Goal: Task Accomplishment & Management: Manage account settings

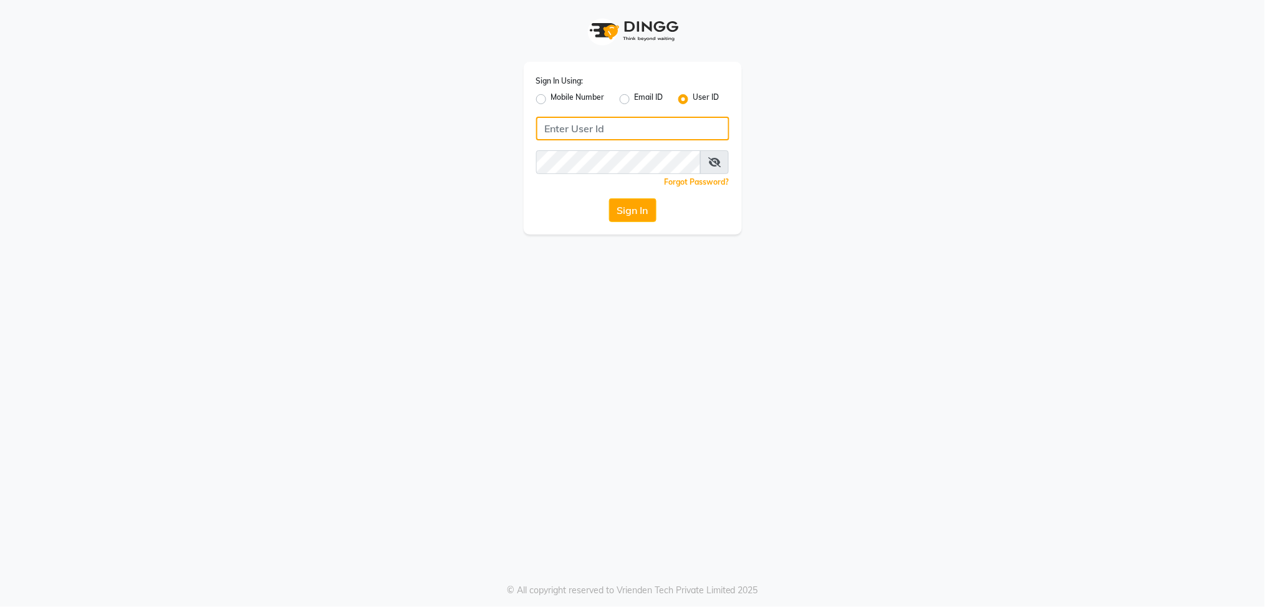
click at [600, 133] on input "Username" at bounding box center [632, 129] width 193 height 24
type input "blossom123"
click at [624, 209] on button "Sign In" at bounding box center [632, 210] width 47 height 24
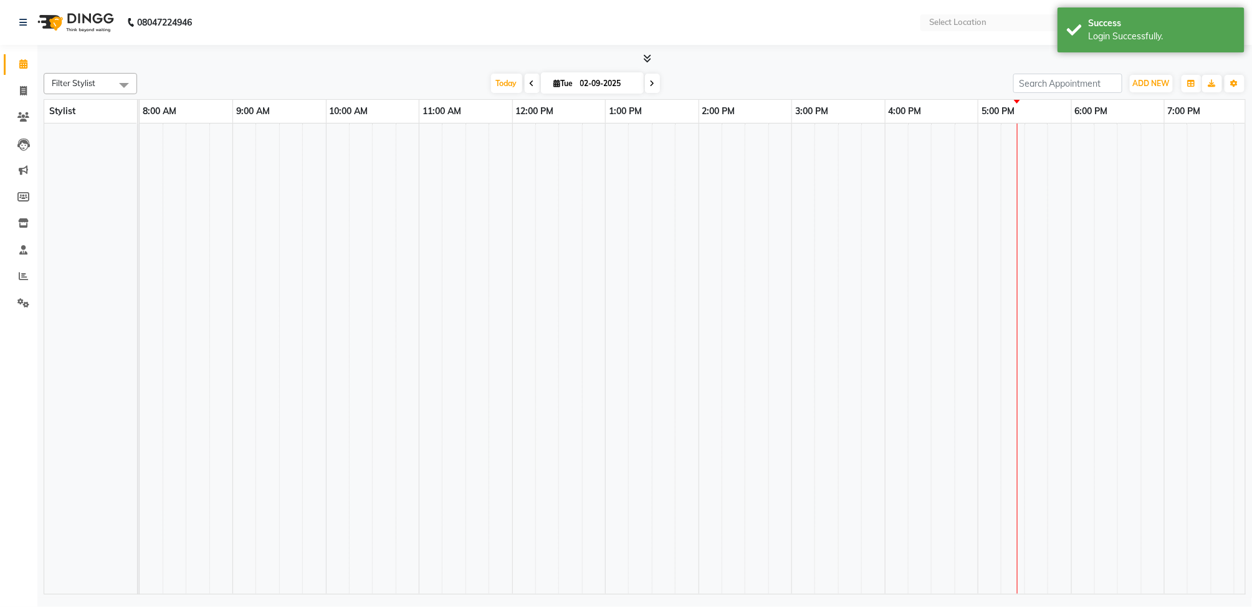
select select "en"
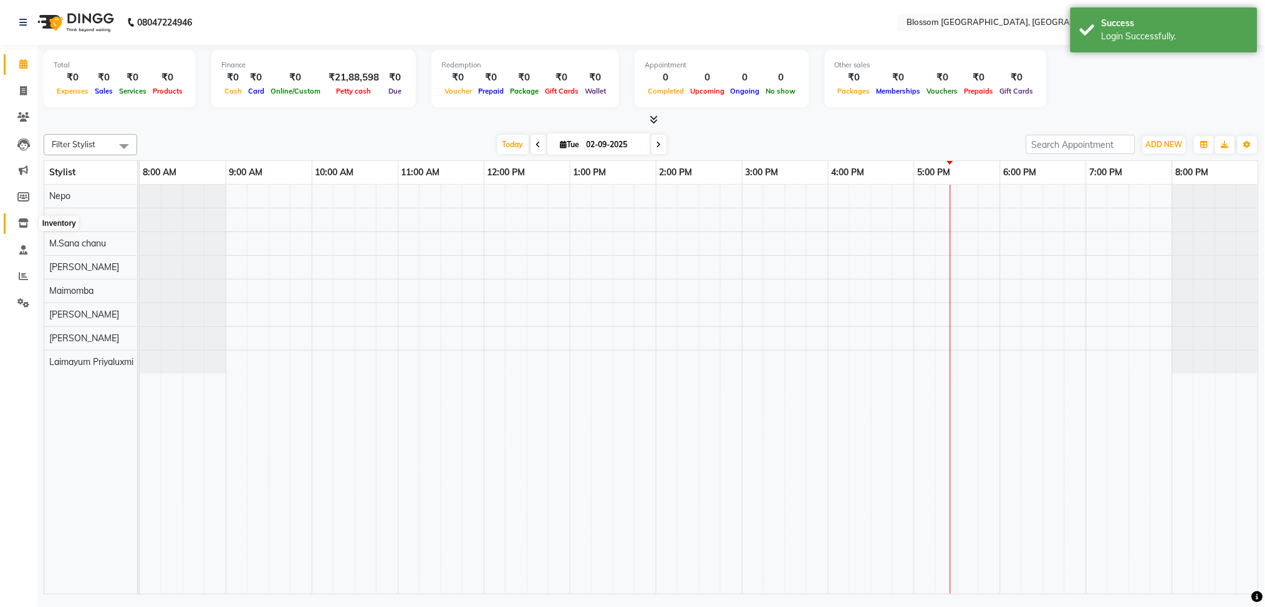
click at [24, 224] on icon at bounding box center [23, 222] width 11 height 9
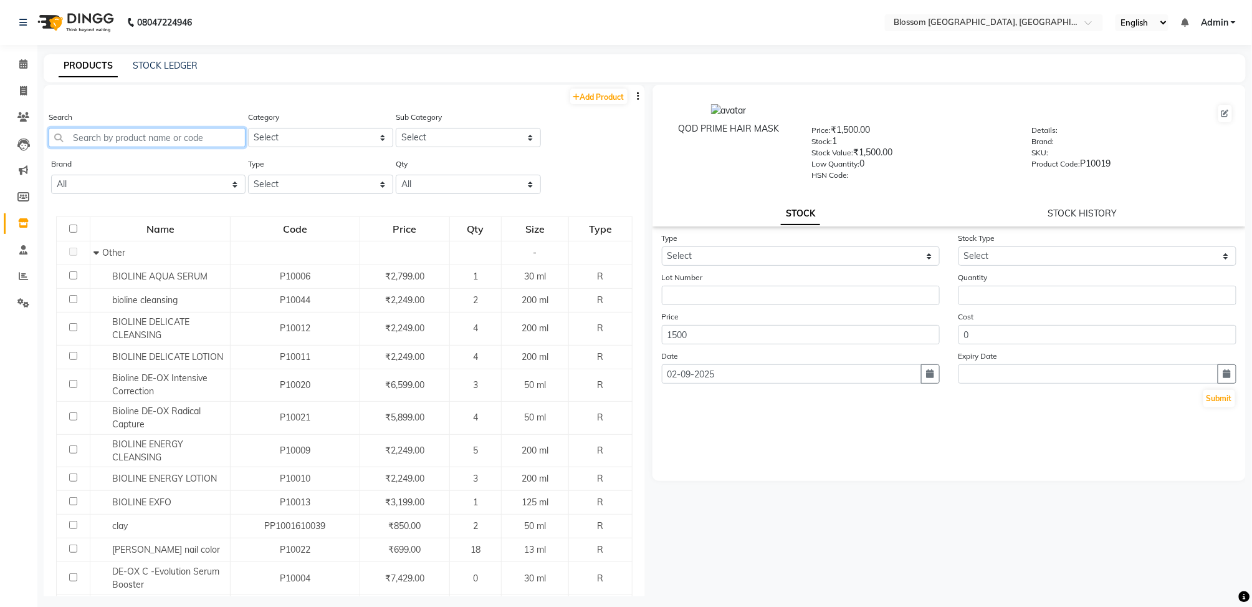
click at [118, 133] on input "text" at bounding box center [147, 137] width 197 height 19
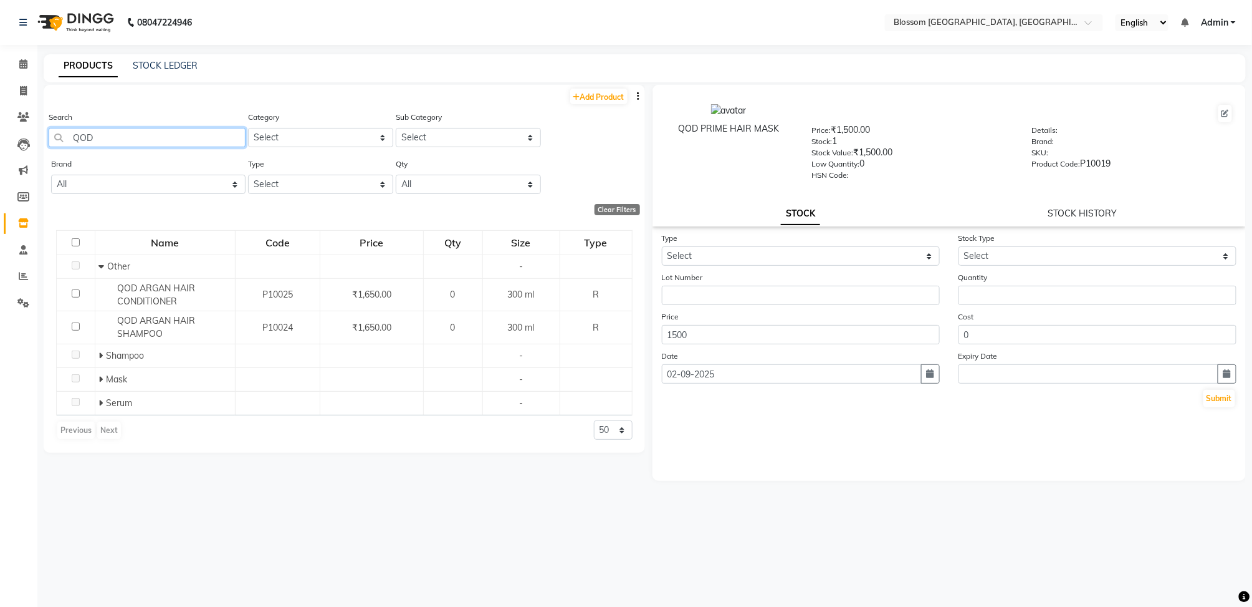
type input "QOD"
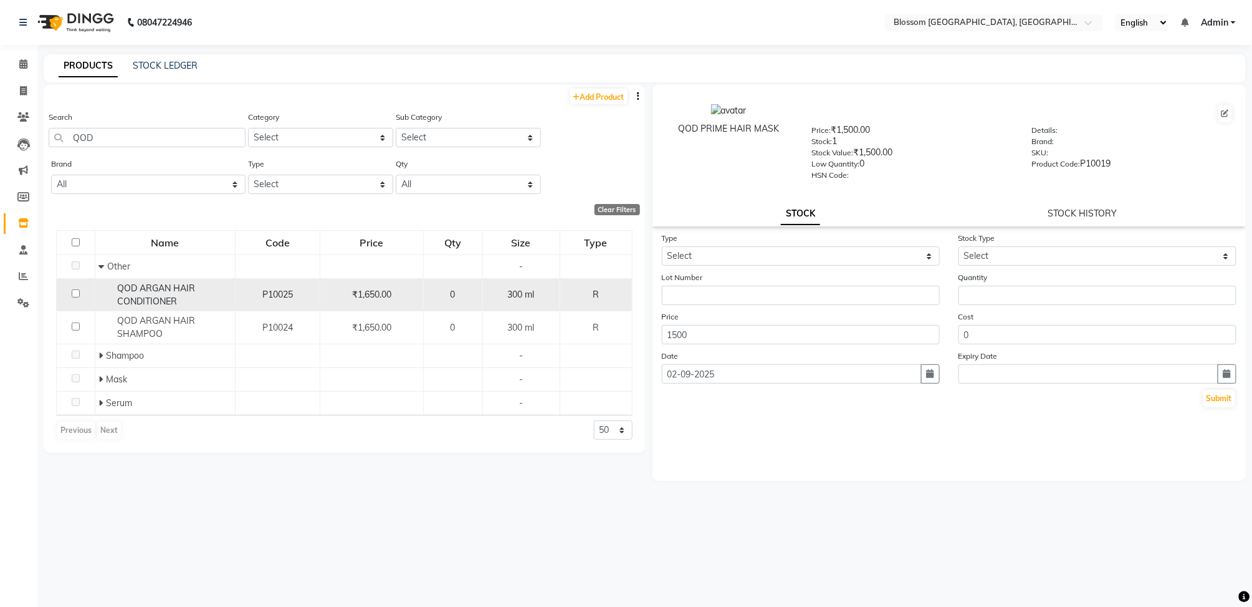
click at [74, 294] on input "checkbox" at bounding box center [76, 293] width 8 height 8
checkbox input "true"
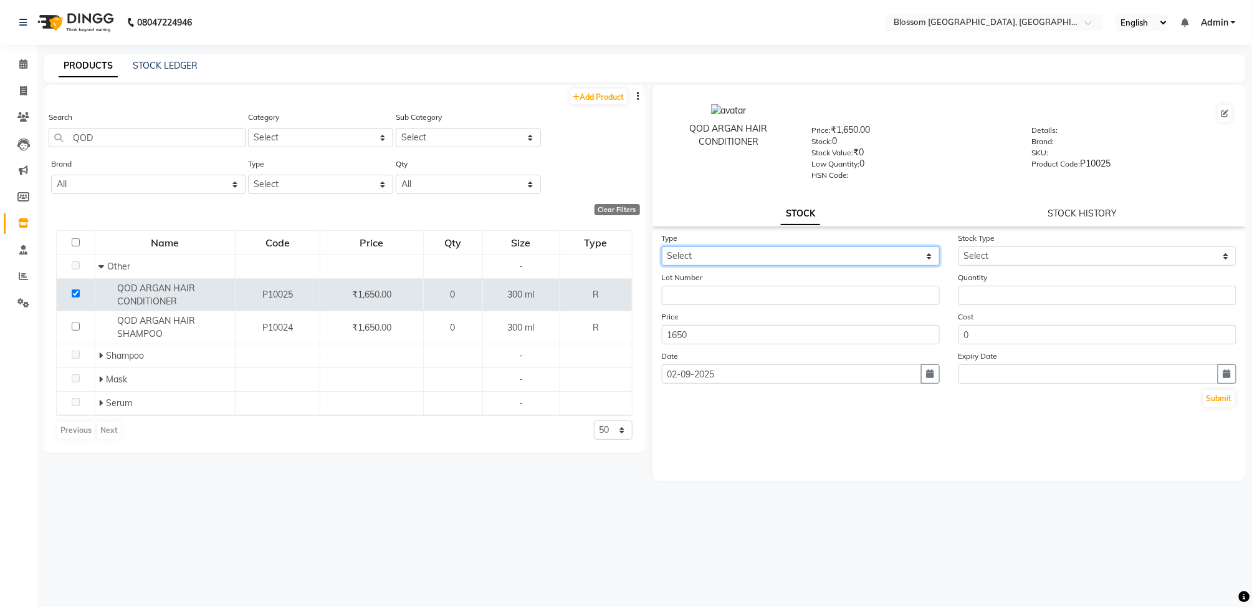
click at [806, 252] on select "Select In" at bounding box center [801, 255] width 278 height 19
select select "in"
click at [662, 246] on select "Select In" at bounding box center [801, 255] width 278 height 19
click at [1040, 252] on select "Select New Stock Adjustment Return Other" at bounding box center [1098, 255] width 278 height 19
select select "new stock"
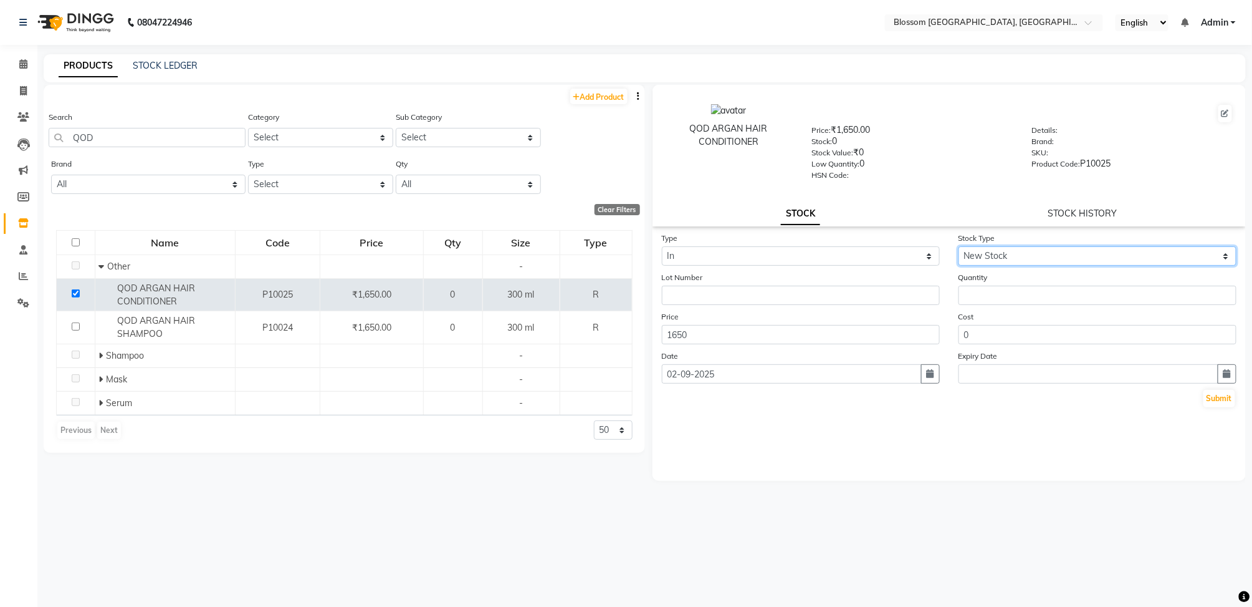
click at [959, 246] on select "Select New Stock Adjustment Return Other" at bounding box center [1098, 255] width 278 height 19
click at [1006, 294] on input "number" at bounding box center [1098, 294] width 278 height 19
type input "5"
click at [1224, 390] on button "Submit" at bounding box center [1220, 398] width 32 height 17
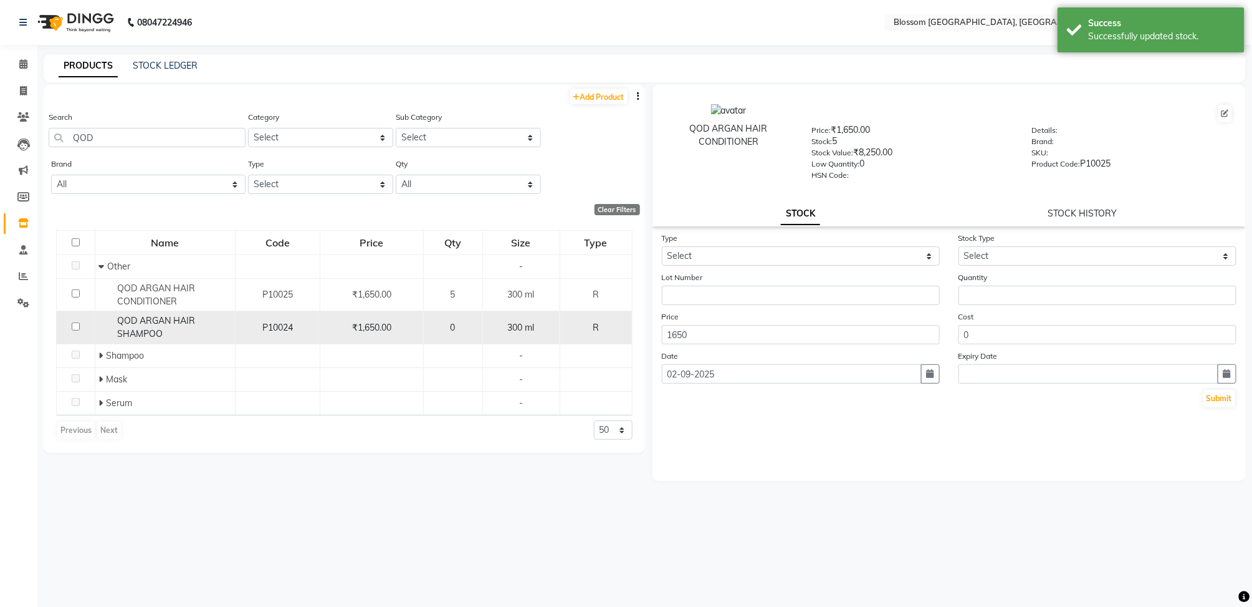
click at [74, 324] on input "checkbox" at bounding box center [76, 326] width 8 height 8
checkbox input "true"
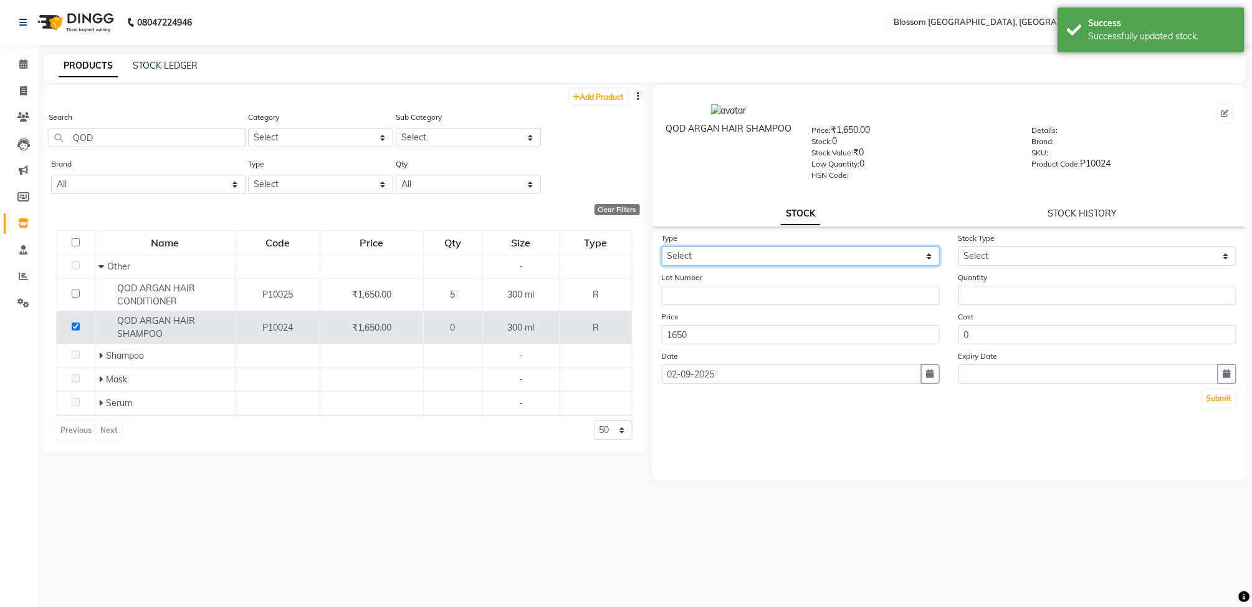
click at [759, 259] on select "Select In" at bounding box center [801, 255] width 278 height 19
select select "in"
click at [662, 246] on select "Select In" at bounding box center [801, 255] width 278 height 19
click at [990, 261] on select "Select New Stock Adjustment Return Other" at bounding box center [1098, 255] width 278 height 19
select select "new stock"
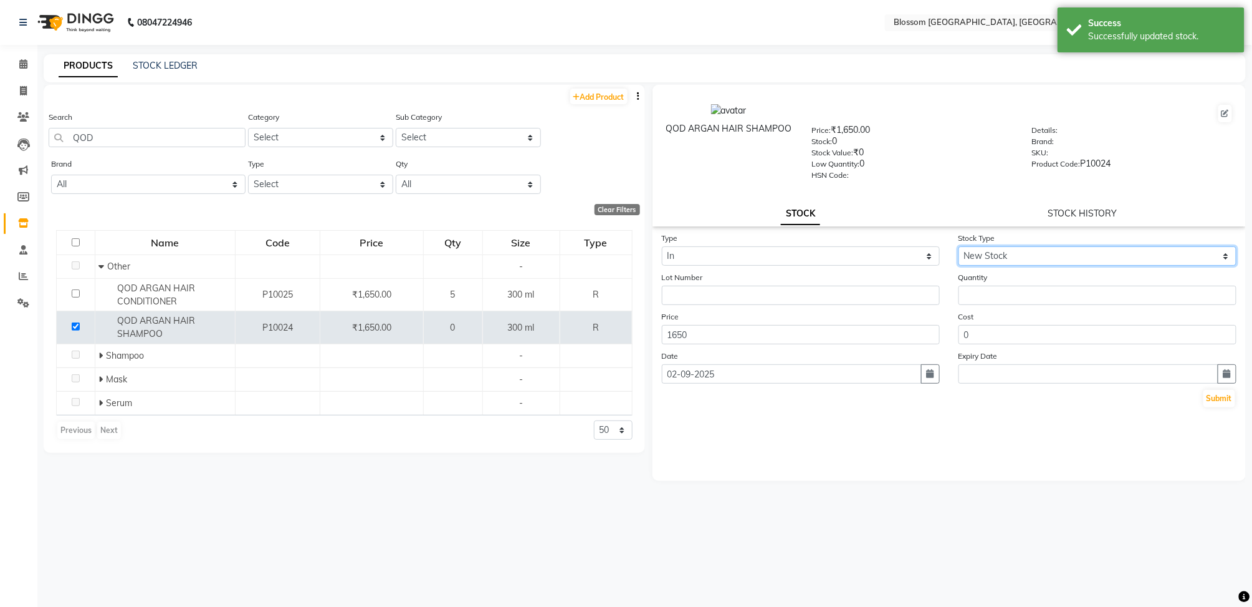
click at [959, 246] on select "Select New Stock Adjustment Return Other" at bounding box center [1098, 255] width 278 height 19
click at [986, 299] on input "number" at bounding box center [1098, 294] width 278 height 19
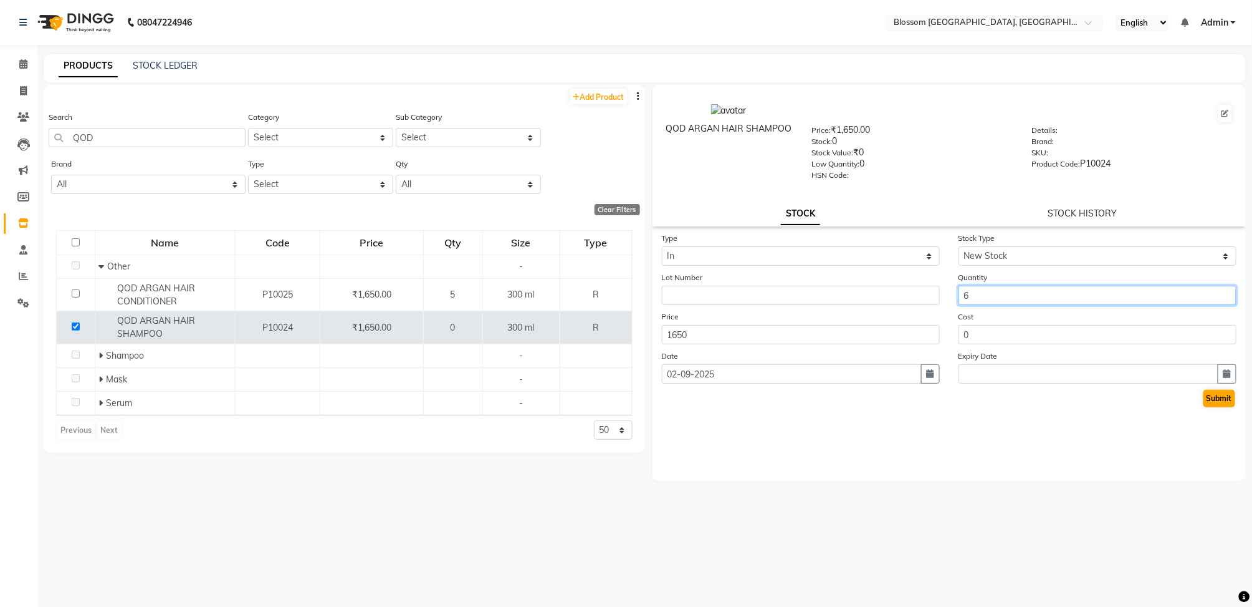
type input "6"
click at [1228, 400] on button "Submit" at bounding box center [1220, 398] width 32 height 17
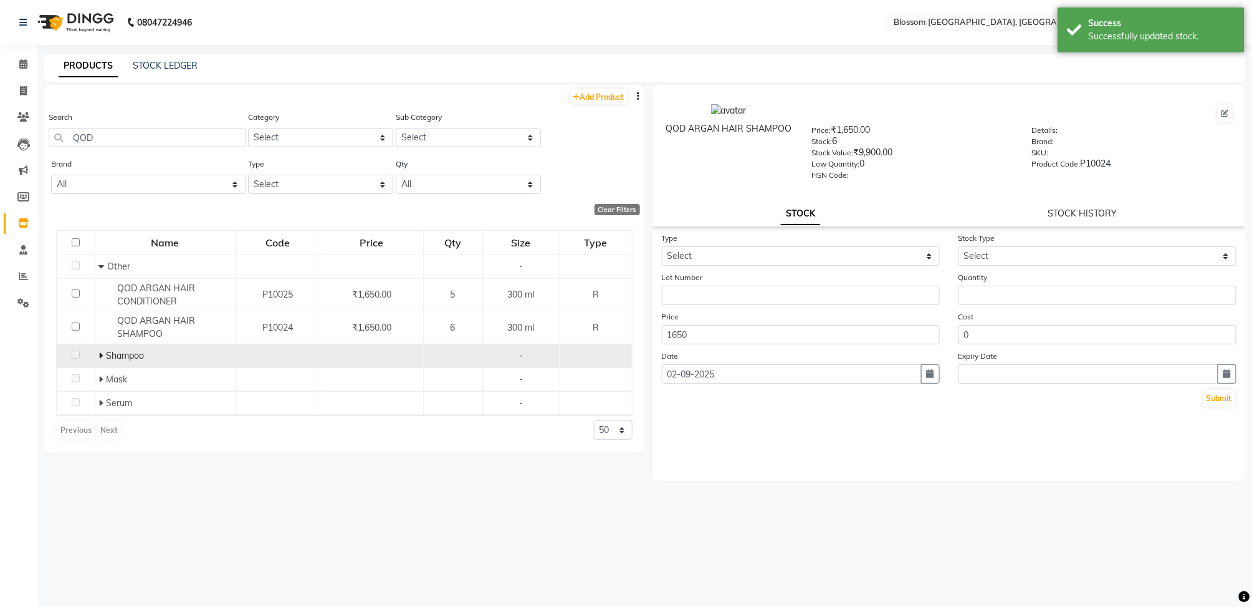
click at [103, 358] on span at bounding box center [101, 355] width 7 height 11
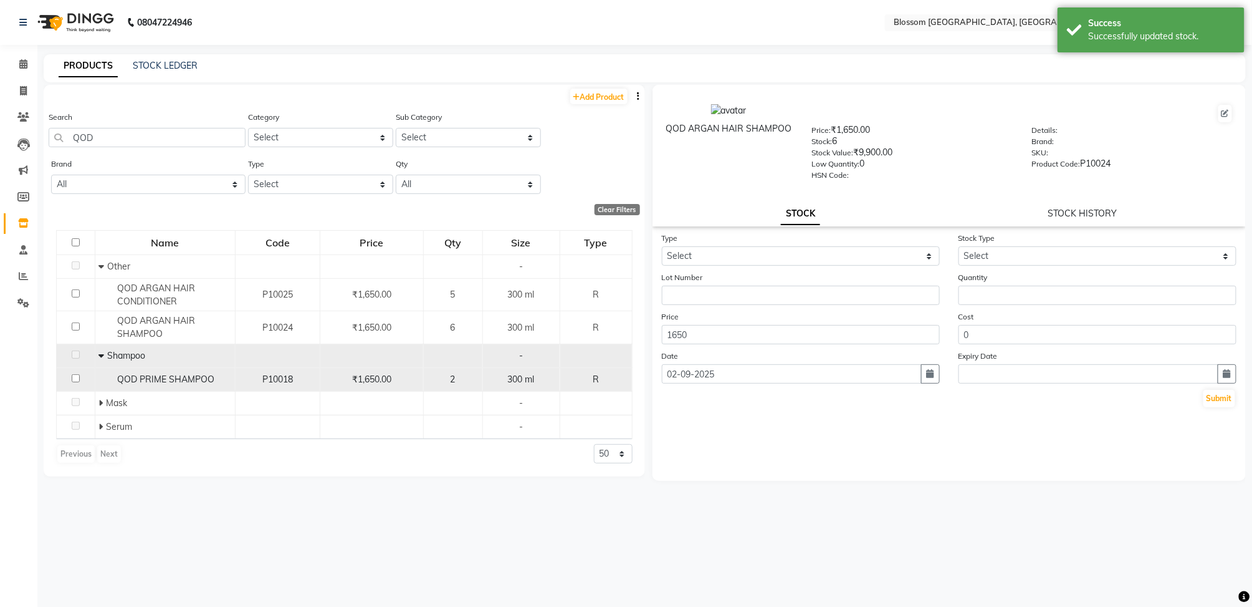
click at [75, 376] on input "checkbox" at bounding box center [76, 378] width 8 height 8
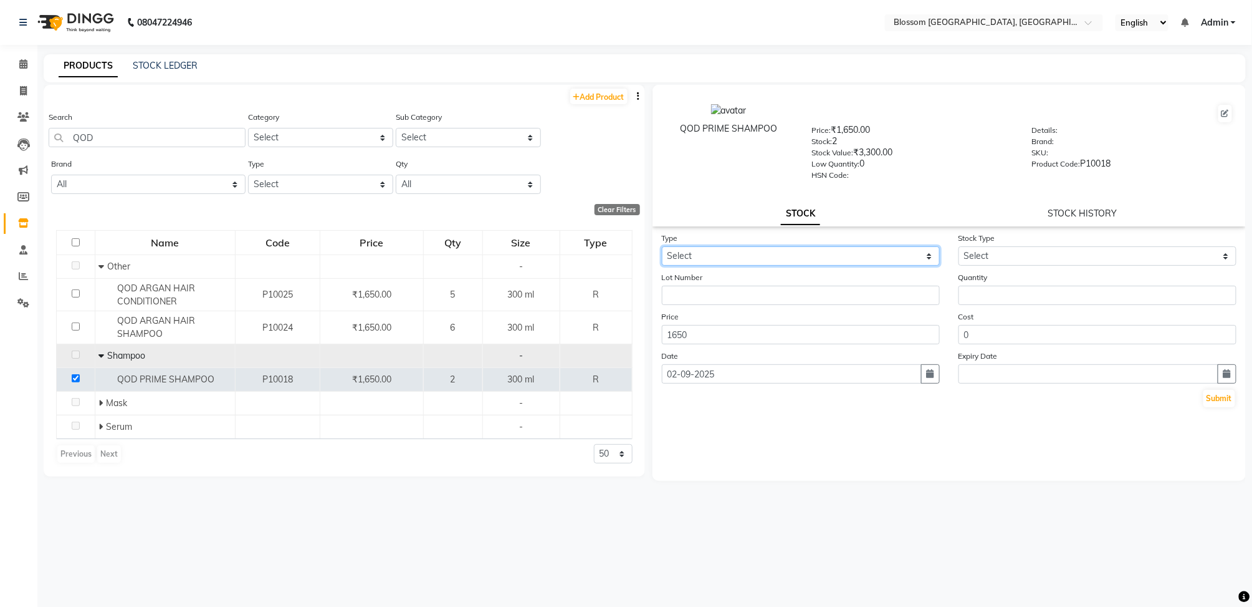
click at [719, 251] on select "Select In" at bounding box center [801, 255] width 278 height 19
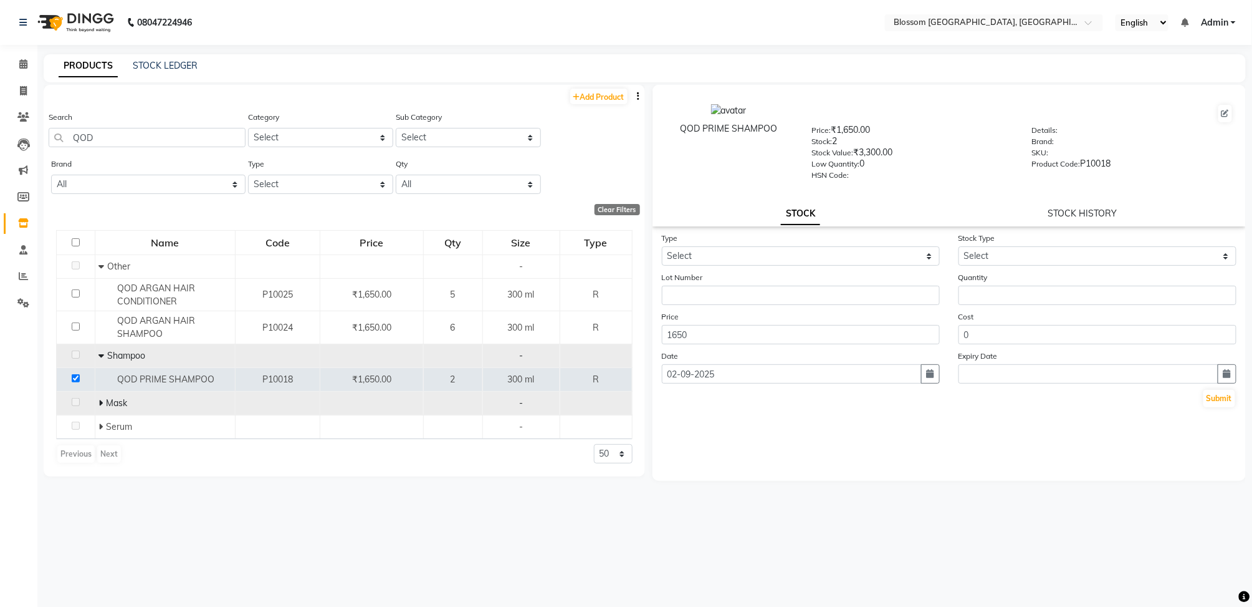
click at [108, 400] on span "Mask" at bounding box center [116, 402] width 21 height 11
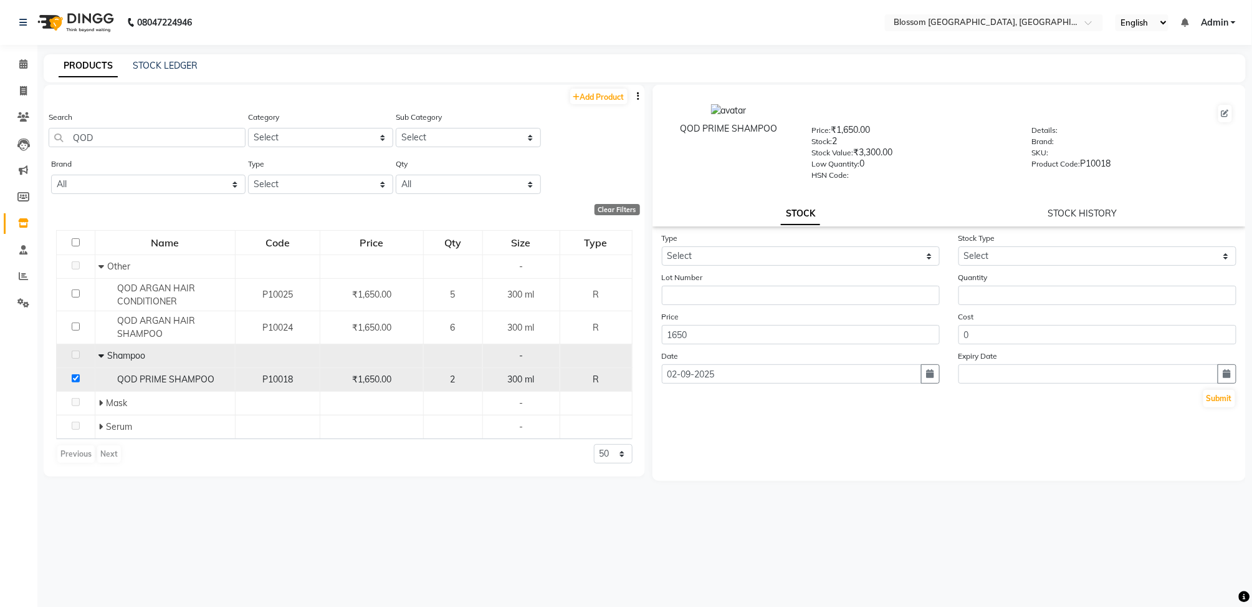
click at [73, 378] on input "checkbox" at bounding box center [76, 378] width 8 height 8
checkbox input "false"
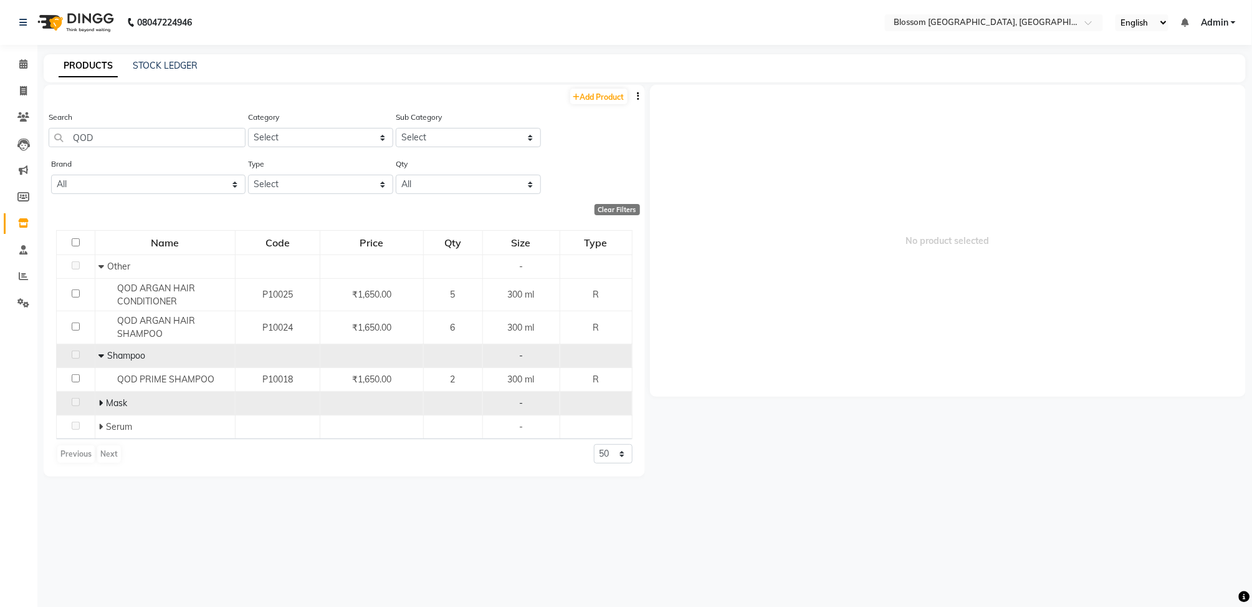
click at [100, 404] on icon at bounding box center [100, 402] width 4 height 9
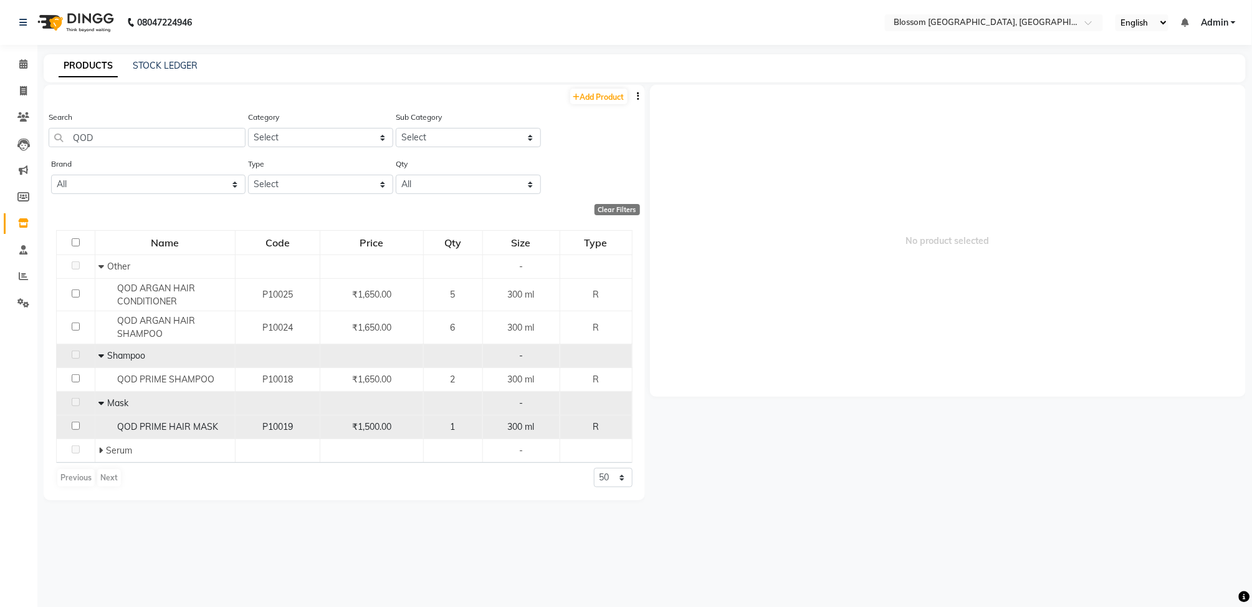
click at [74, 423] on input "checkbox" at bounding box center [76, 425] width 8 height 8
checkbox input "true"
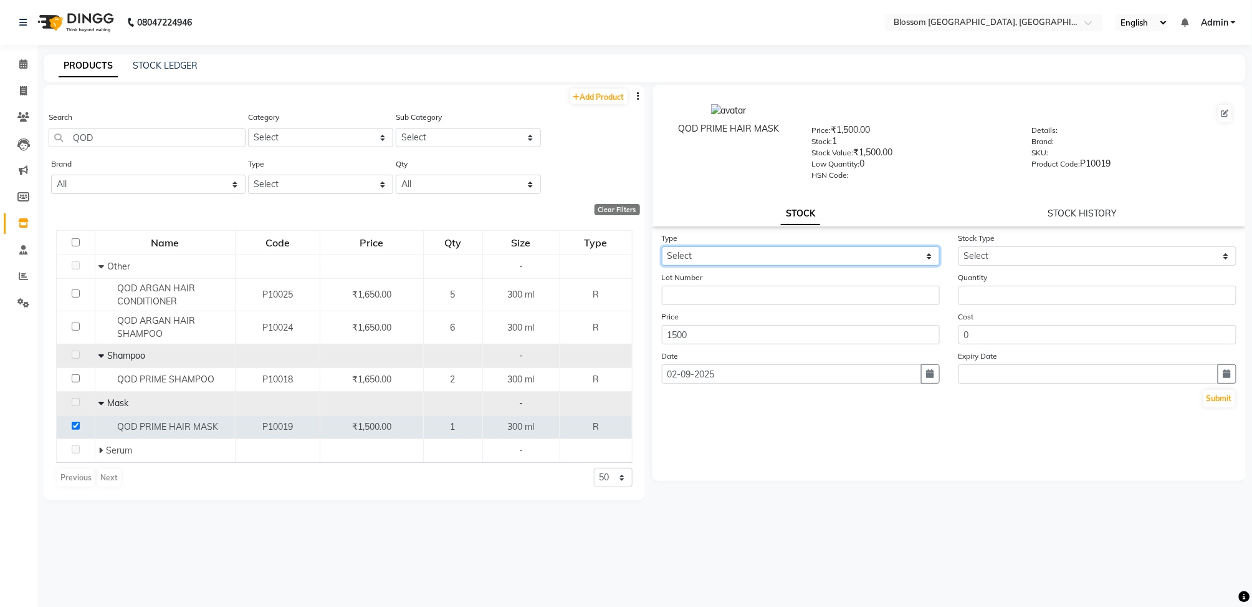
click at [818, 256] on select "Select In" at bounding box center [801, 255] width 278 height 19
select select "in"
click at [662, 246] on select "Select In" at bounding box center [801, 255] width 278 height 19
click at [994, 252] on select "Select New Stock Adjustment Return Other" at bounding box center [1098, 255] width 278 height 19
select select "new stock"
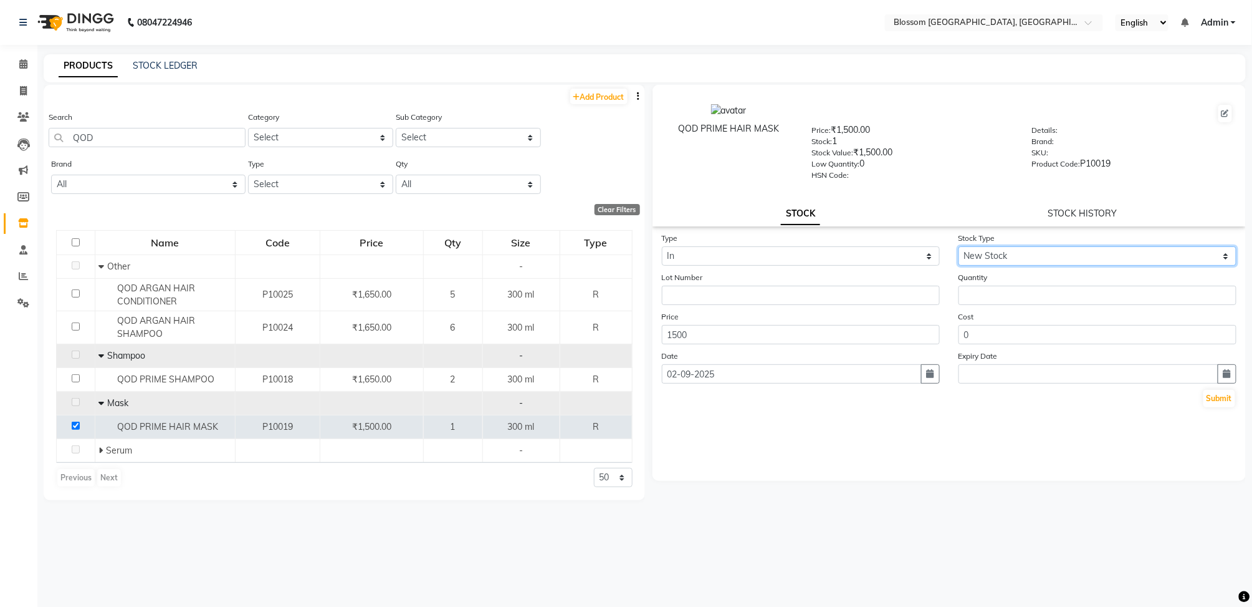
click at [959, 246] on select "Select New Stock Adjustment Return Other" at bounding box center [1098, 255] width 278 height 19
click at [996, 297] on input "number" at bounding box center [1098, 294] width 278 height 19
type input "4"
click at [1214, 395] on button "Submit" at bounding box center [1220, 398] width 32 height 17
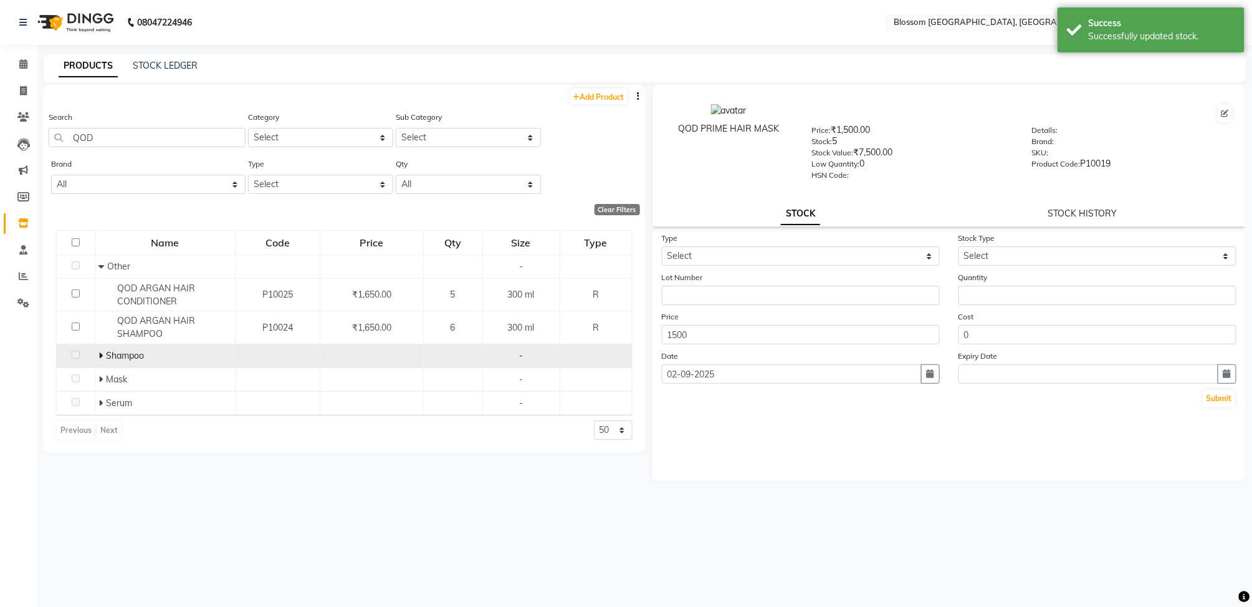
click at [100, 355] on icon at bounding box center [100, 355] width 4 height 9
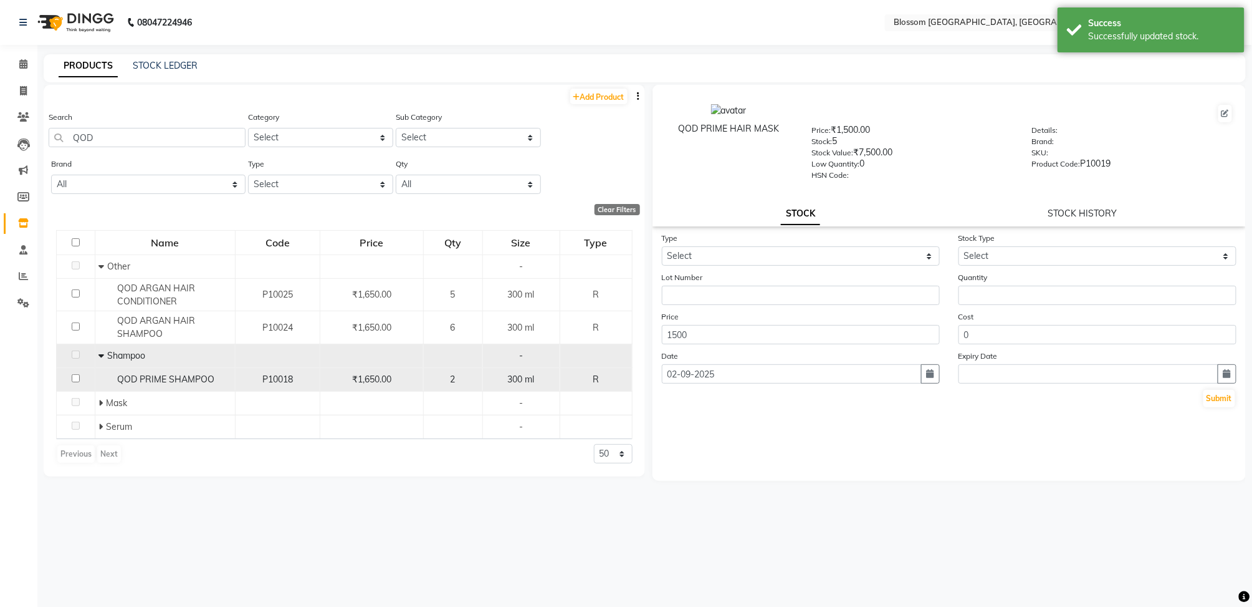
click at [73, 380] on input "checkbox" at bounding box center [76, 378] width 8 height 8
checkbox input "true"
click at [733, 259] on select "Select In" at bounding box center [801, 255] width 278 height 19
select select "in"
click at [662, 246] on select "Select In" at bounding box center [801, 255] width 278 height 19
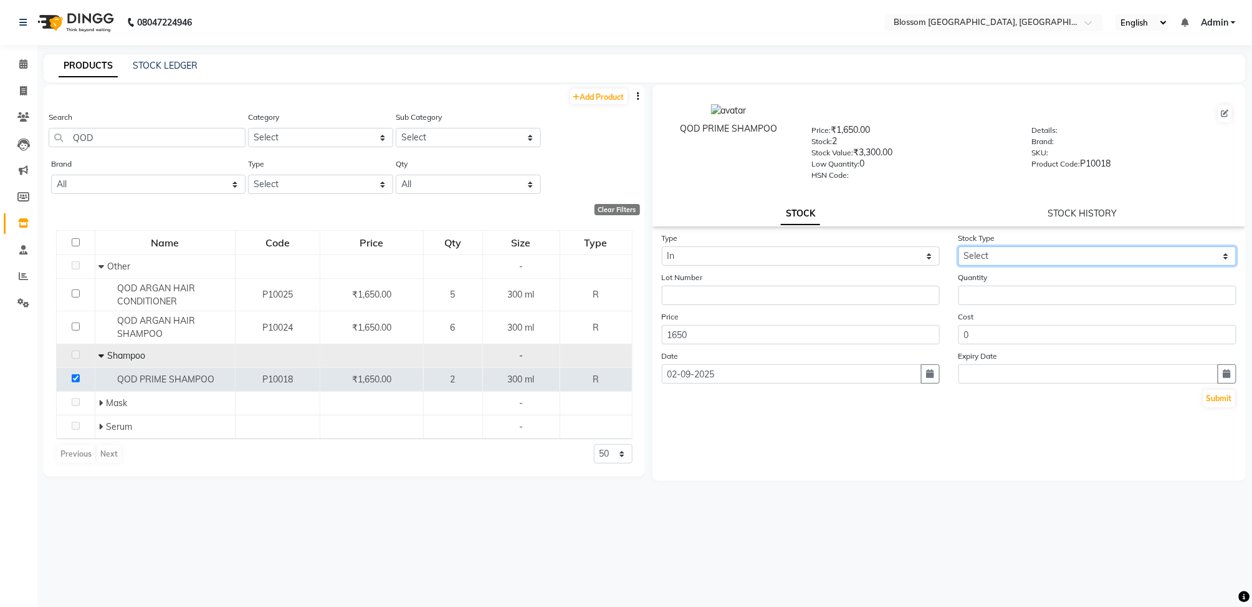
click at [1025, 249] on select "Select New Stock Adjustment Return Other" at bounding box center [1098, 255] width 278 height 19
select select "new stock"
click at [959, 246] on select "Select New Stock Adjustment Return Other" at bounding box center [1098, 255] width 278 height 19
click at [998, 289] on input "number" at bounding box center [1098, 294] width 278 height 19
type input "3"
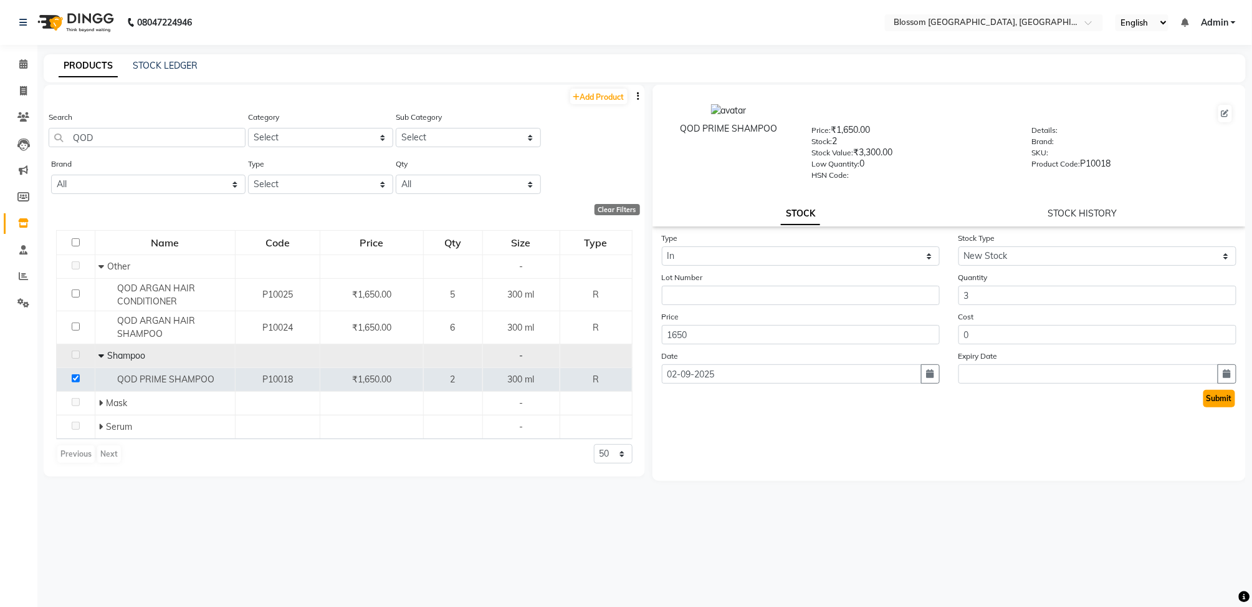
click at [1219, 400] on button "Submit" at bounding box center [1220, 398] width 32 height 17
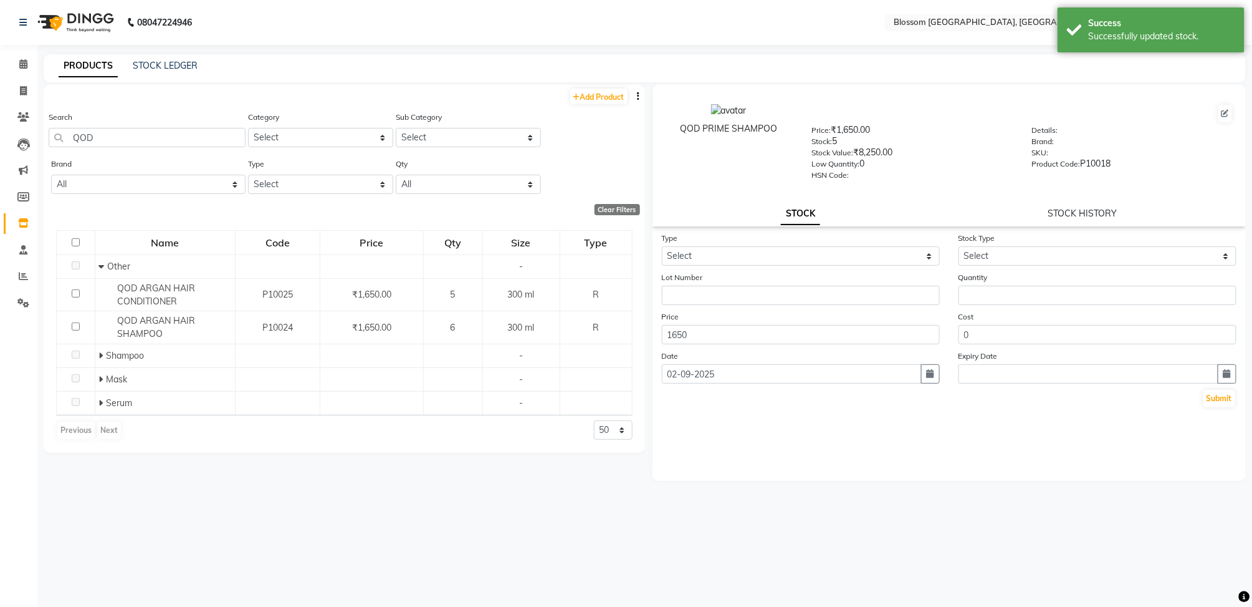
click at [896, 545] on div "QOD PRIME SHAMPOO Price: ₹1,650.00 Stock: 5 Stock Value: ₹8,250.00 Low Quantity…" at bounding box center [946, 340] width 602 height 511
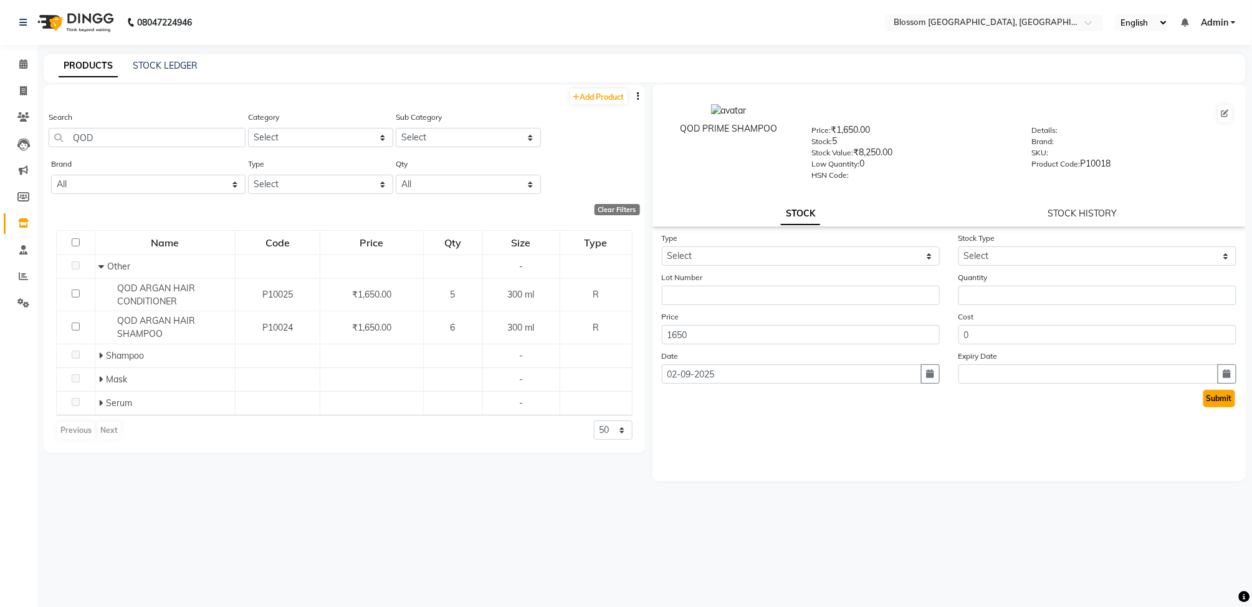
click at [1214, 393] on button "Submit" at bounding box center [1220, 398] width 32 height 17
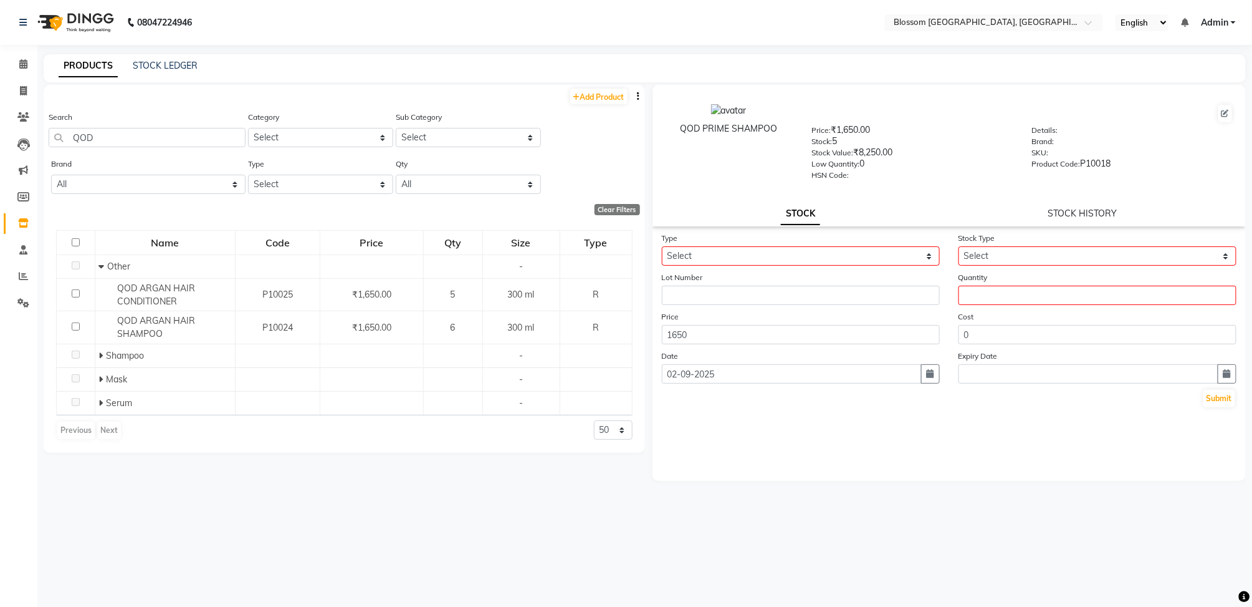
click at [398, 533] on div "Add Product Search QOD Category Select Hair Skin Makeup Personal Care Appliance…" at bounding box center [345, 340] width 602 height 511
